Goal: Browse casually

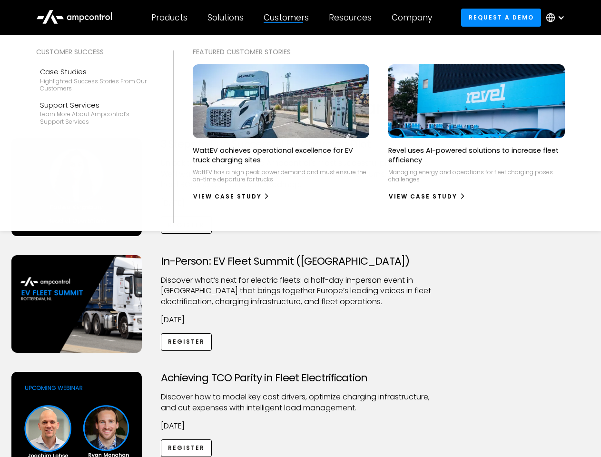
click at [293, 18] on div "Customers" at bounding box center [286, 17] width 45 height 10
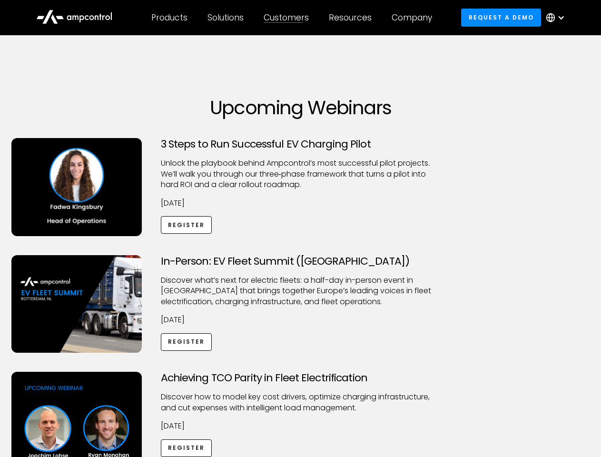
click at [169, 18] on div "Products" at bounding box center [169, 17] width 36 height 10
click at [226, 18] on div "Solutions" at bounding box center [225, 17] width 36 height 10
click at [288, 18] on div "Customers" at bounding box center [286, 17] width 45 height 10
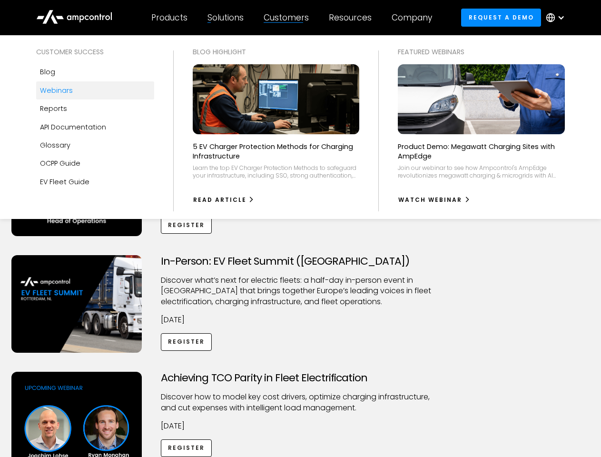
click at [352, 18] on div "Resources" at bounding box center [350, 17] width 43 height 10
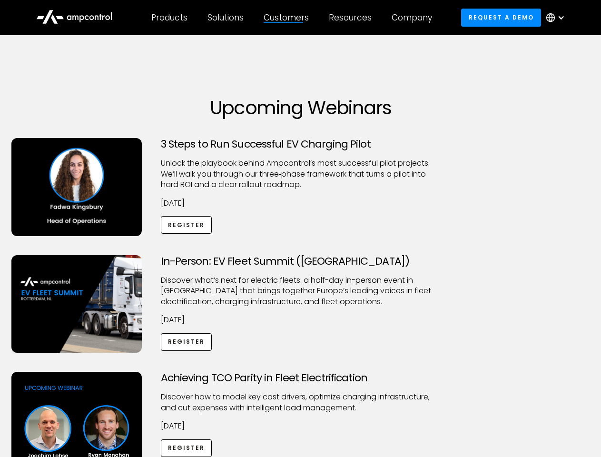
click at [415, 18] on div "Company" at bounding box center [411, 17] width 40 height 10
click at [558, 18] on div at bounding box center [561, 18] width 8 height 8
